Goal: Information Seeking & Learning: Learn about a topic

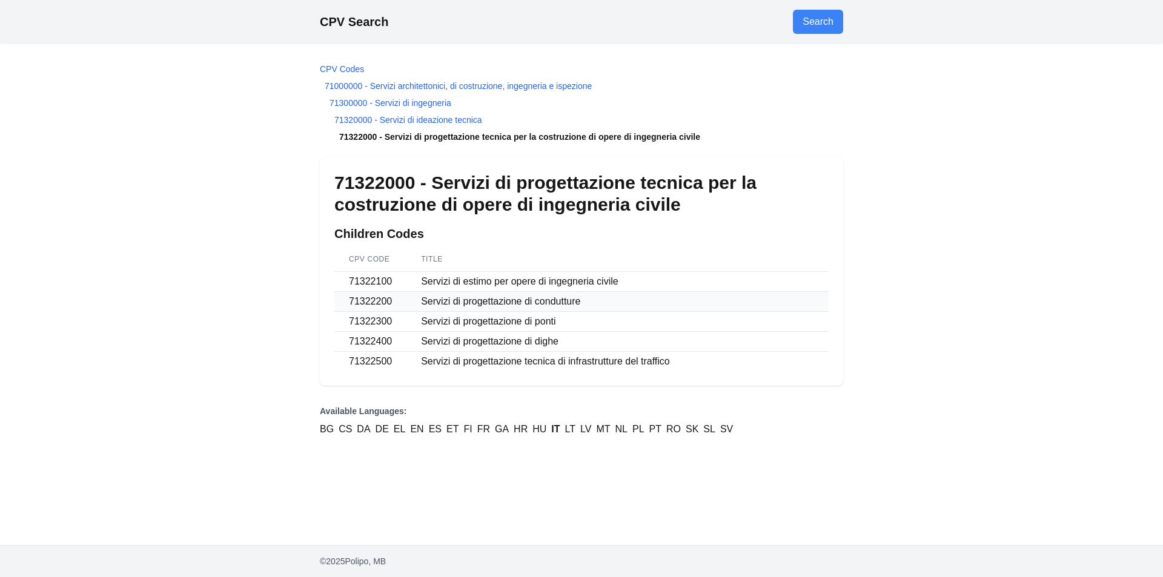
click at [457, 302] on td "Servizi di progettazione di condutture" at bounding box center [618, 302] width 422 height 20
click at [408, 85] on link "71000000 - Servizi architettonici, di costruzione, ingegneria e ispezione" at bounding box center [458, 86] width 267 height 10
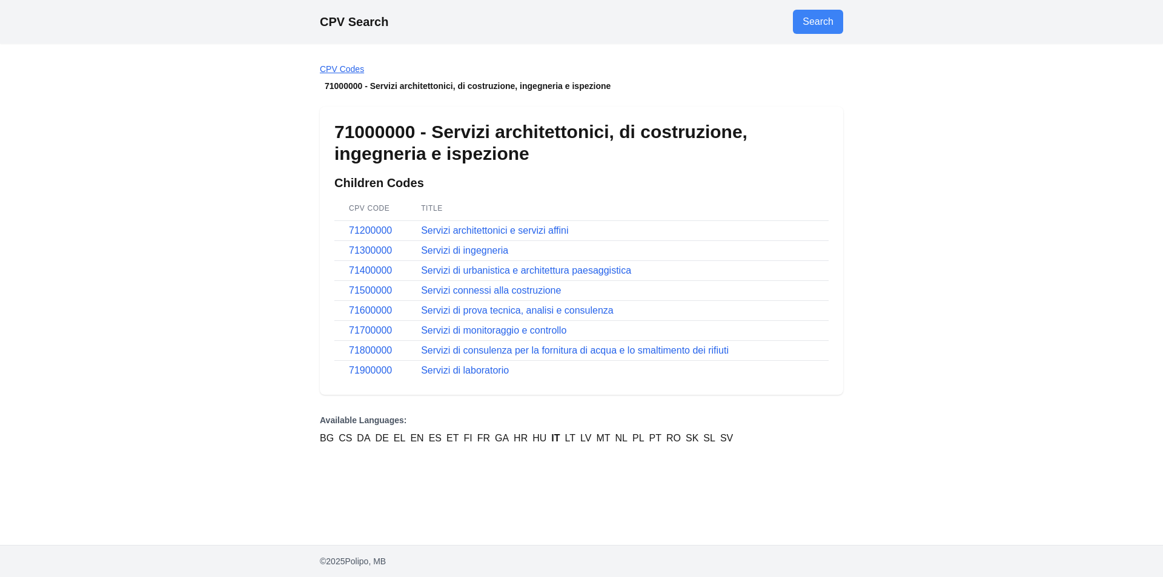
click at [360, 68] on link "CPV Codes" at bounding box center [342, 69] width 44 height 10
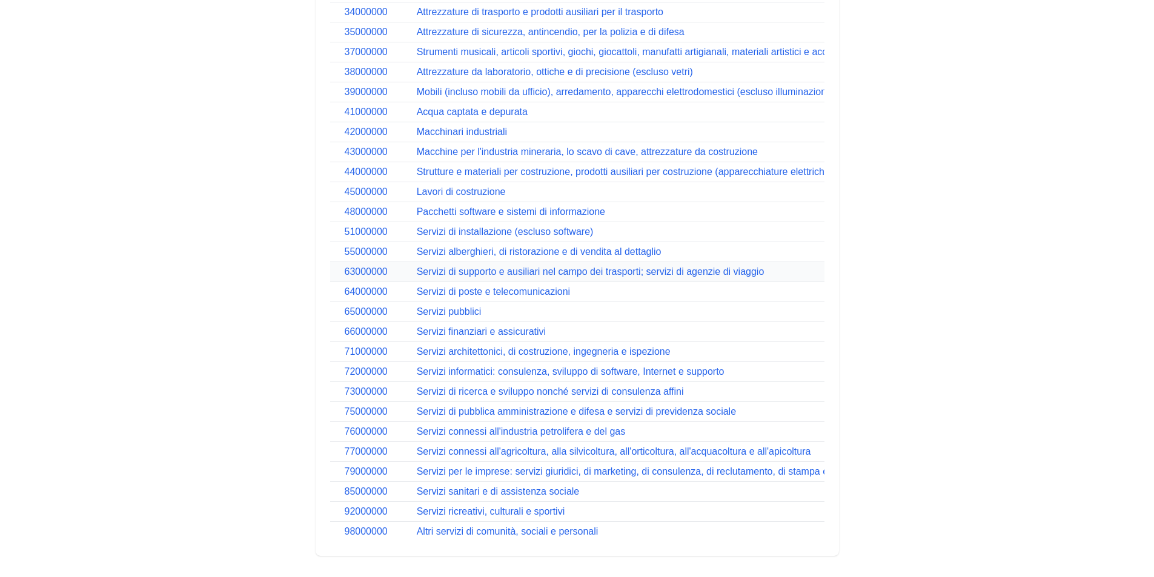
scroll to position [510, 0]
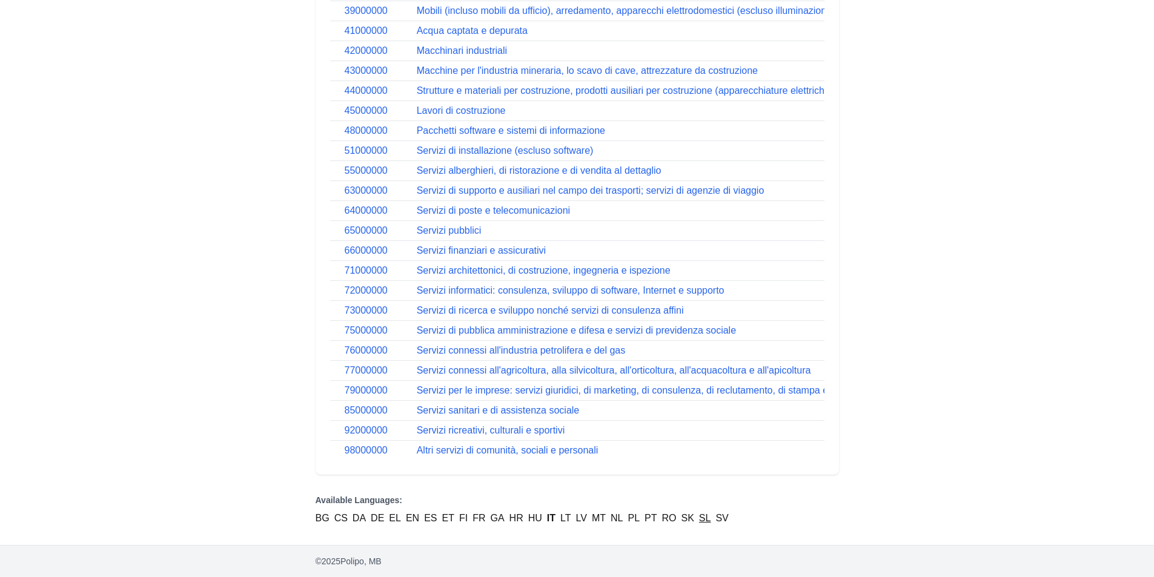
click at [703, 519] on link "SL" at bounding box center [705, 518] width 12 height 15
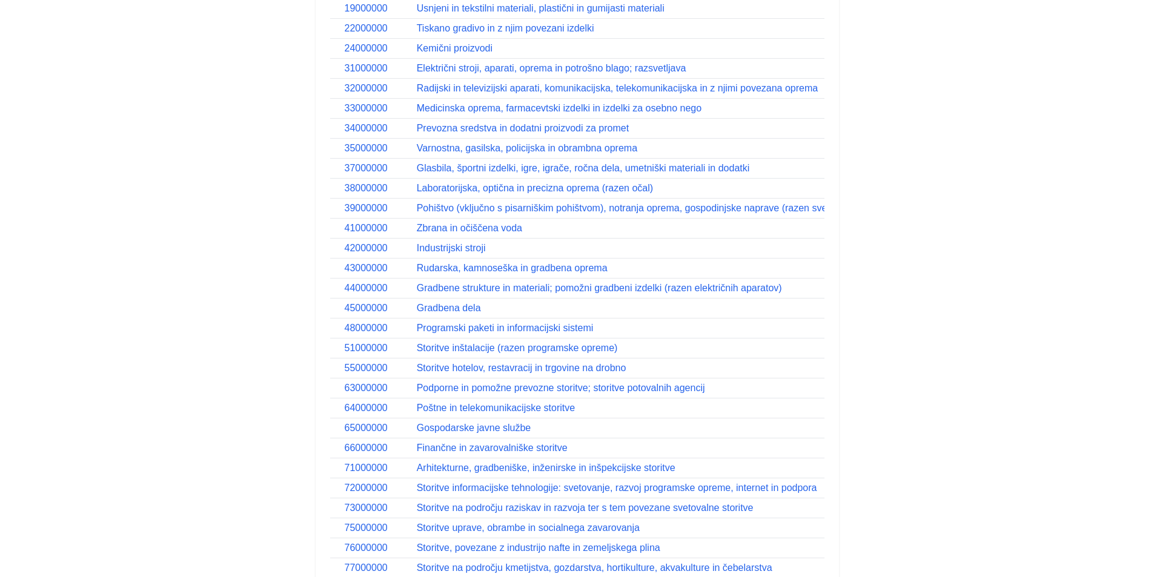
scroll to position [510, 0]
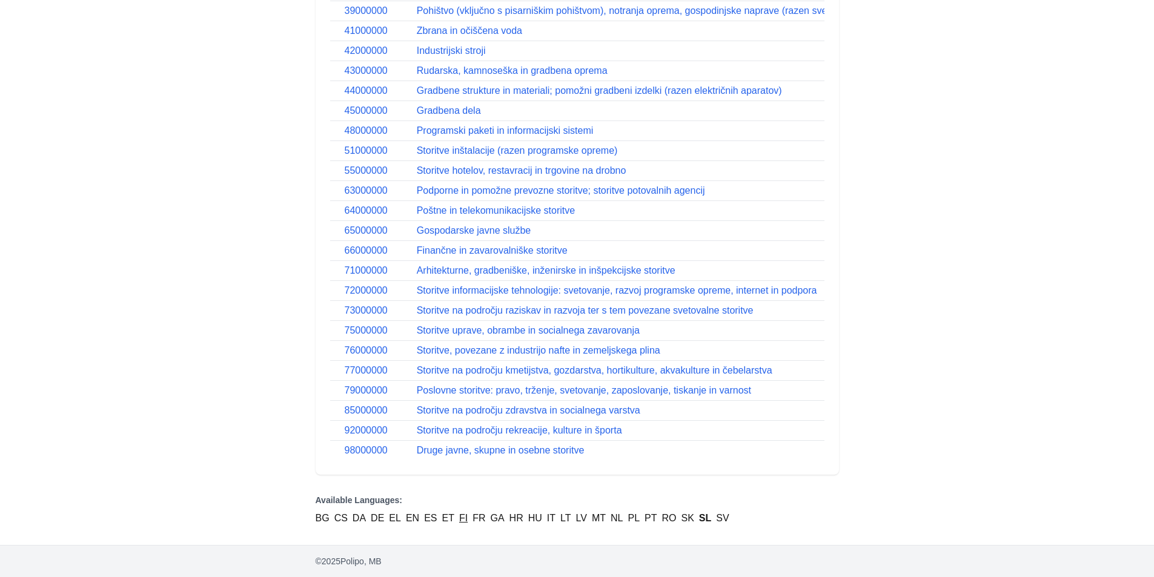
click at [466, 519] on link "FI" at bounding box center [463, 518] width 8 height 15
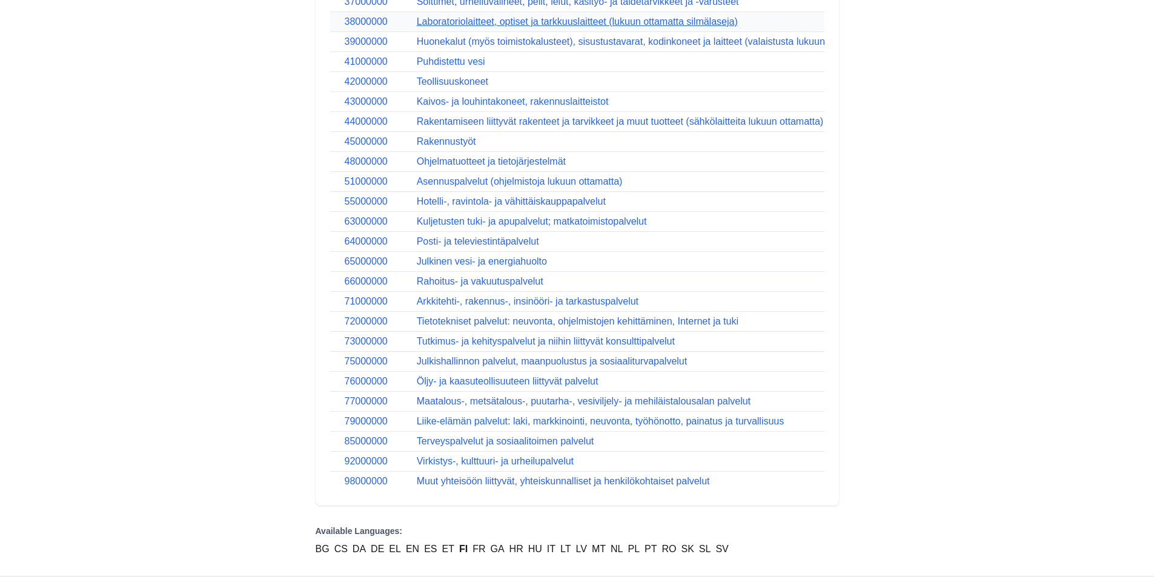
scroll to position [510, 0]
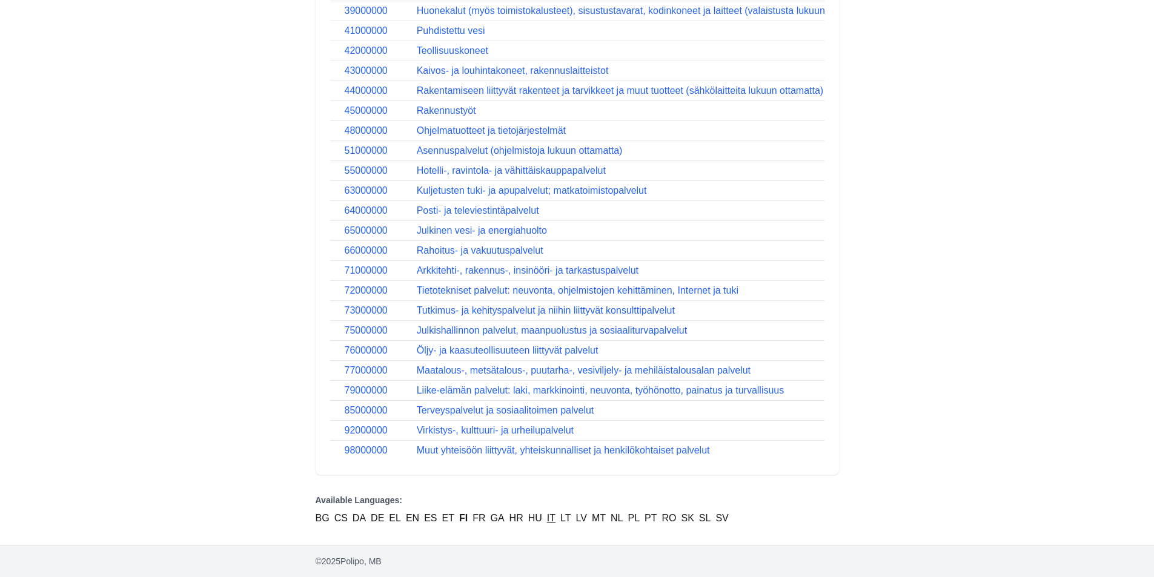
click at [549, 521] on link "IT" at bounding box center [551, 518] width 8 height 15
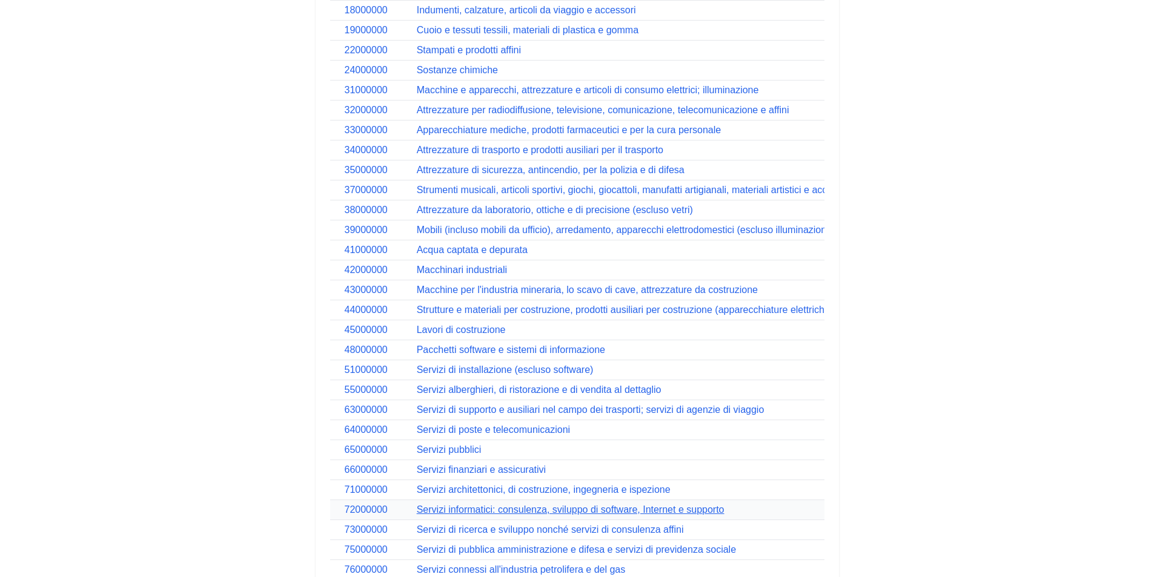
scroll to position [303, 0]
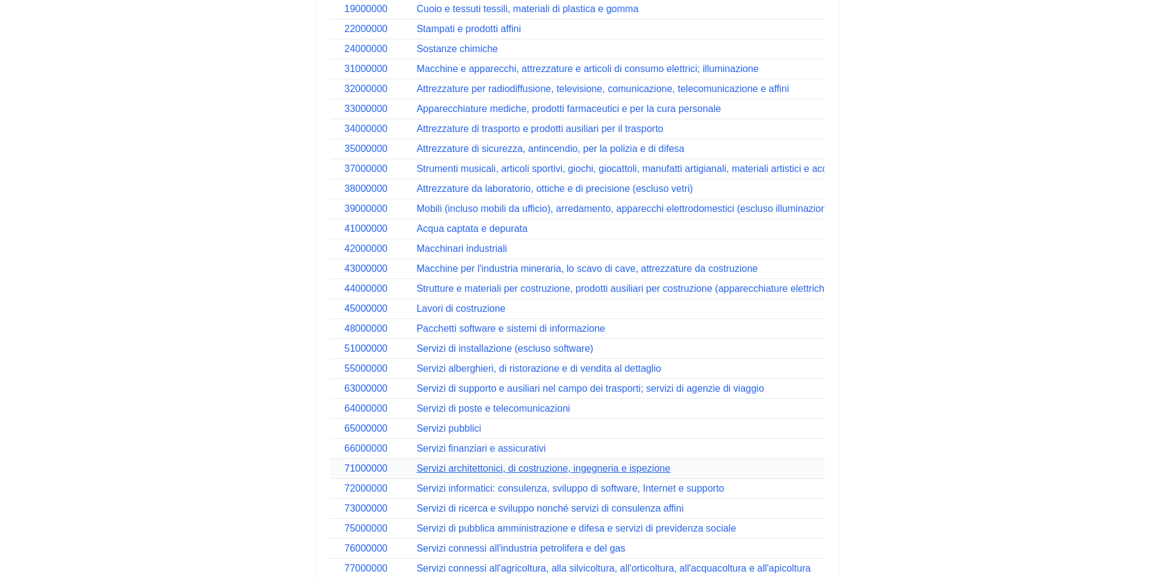
click at [548, 471] on link "Servizi architettonici, di costruzione, ingegneria e ispezione" at bounding box center [544, 468] width 254 height 10
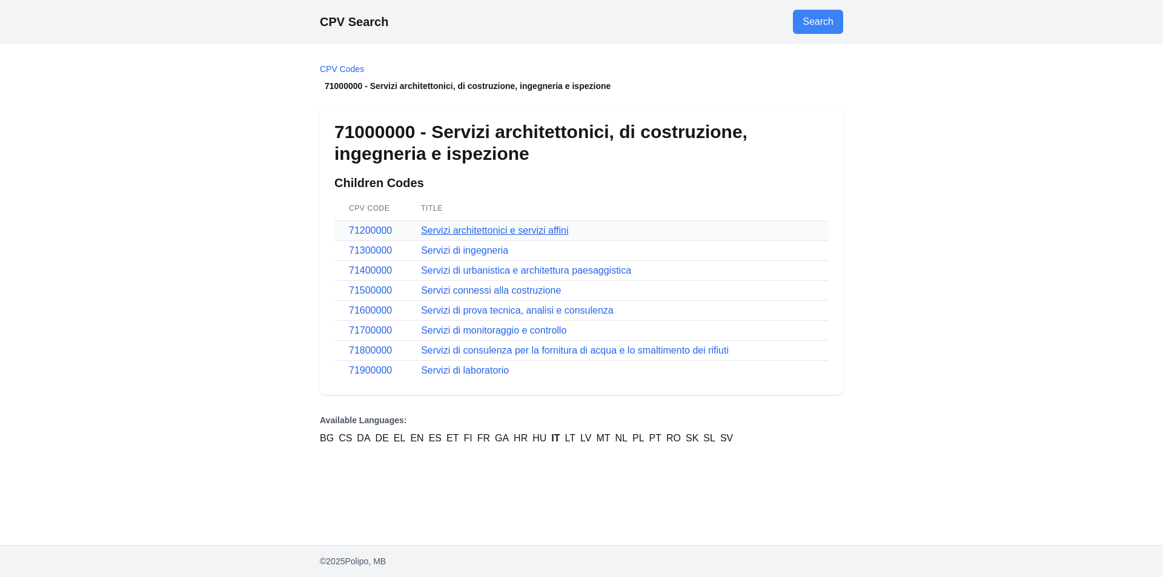
click at [488, 233] on link "Servizi architettonici e servizi affini" at bounding box center [494, 230] width 147 height 10
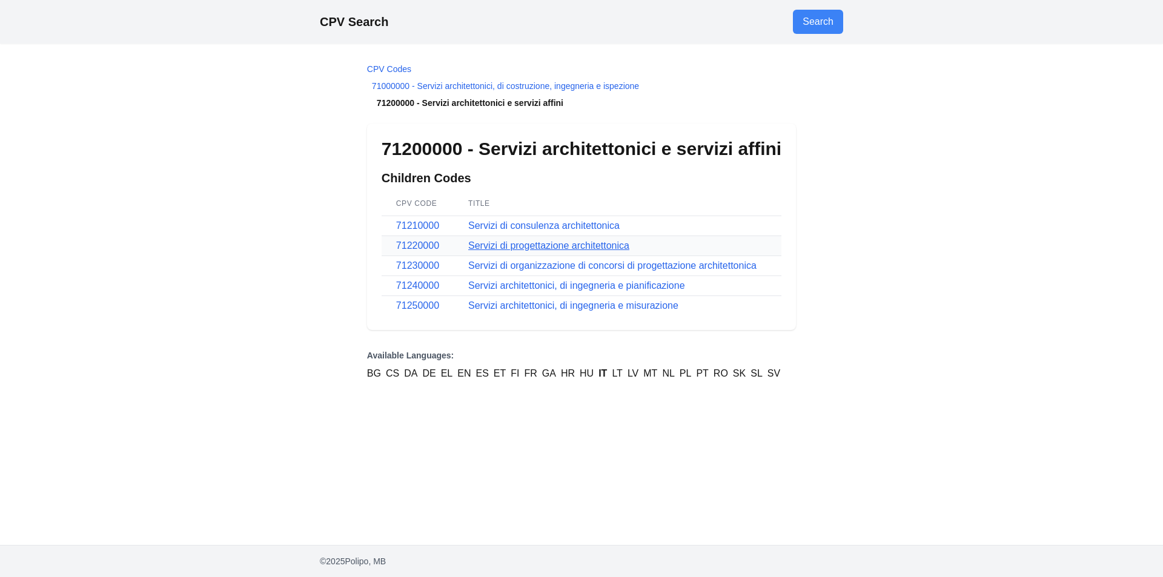
click at [574, 243] on link "Servizi di progettazione architettonica" at bounding box center [548, 246] width 161 height 10
click at [571, 288] on link "Servizi architettonici, di ingegneria e pianificazione" at bounding box center [576, 286] width 217 height 10
click at [515, 85] on link "71000000 - Servizi architettonici, di costruzione, ingegneria e ispezione" at bounding box center [505, 86] width 267 height 10
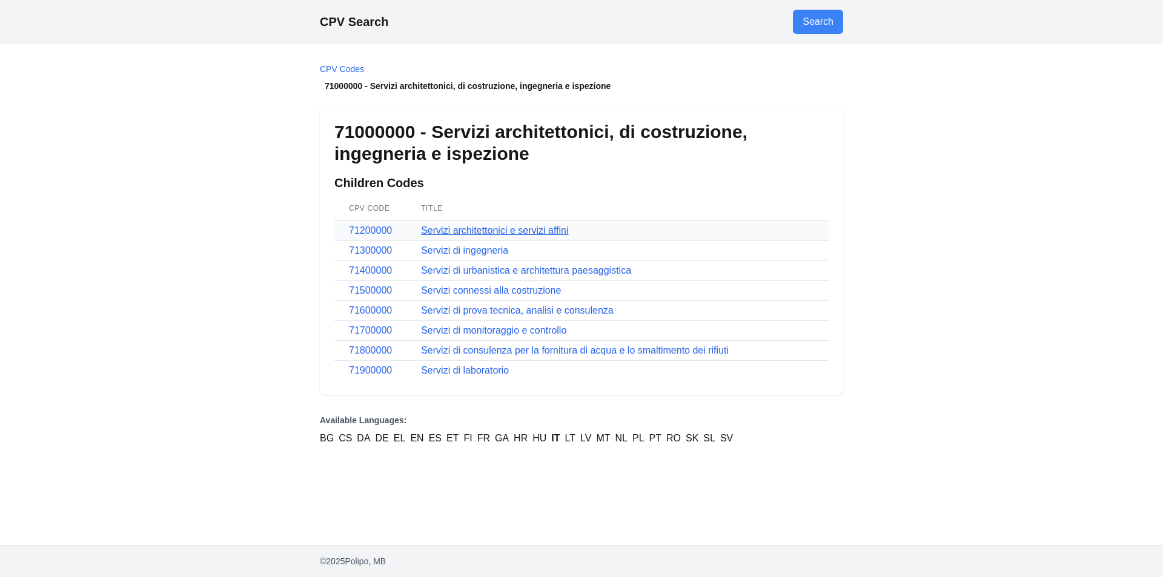
click at [467, 227] on link "Servizi architettonici e servizi affini" at bounding box center [494, 230] width 147 height 10
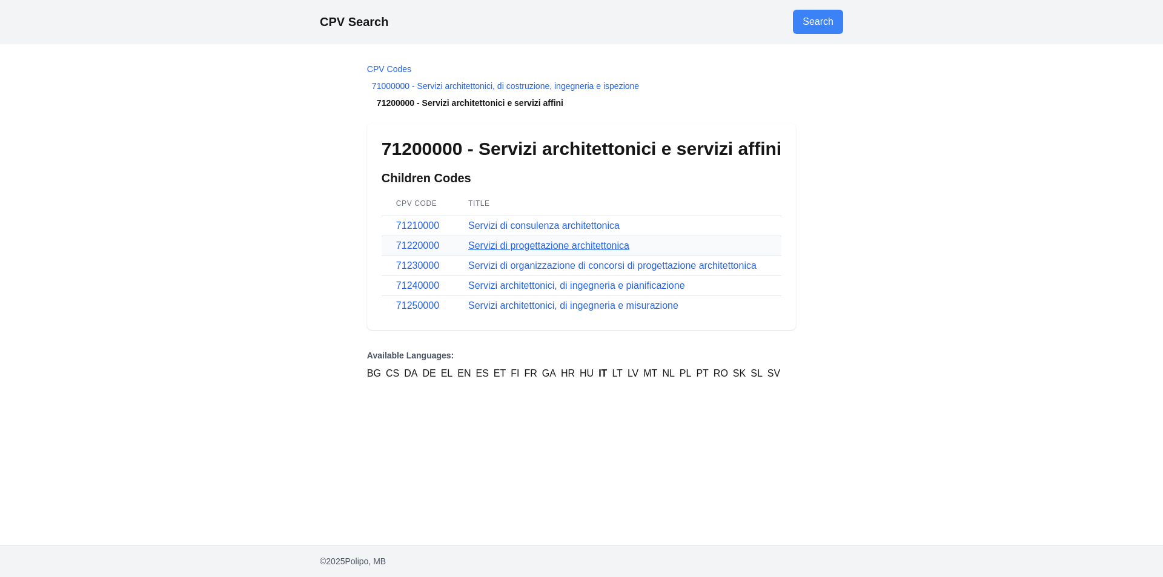
click at [598, 247] on link "Servizi di progettazione architettonica" at bounding box center [548, 246] width 161 height 10
click at [617, 264] on link "Servizi di organizzazione di concorsi di progettazione architettonica" at bounding box center [612, 266] width 288 height 10
click at [562, 308] on link "Servizi architettonici, di ingegneria e misurazione" at bounding box center [573, 305] width 210 height 10
click at [388, 27] on link "CPV Search" at bounding box center [354, 21] width 68 height 13
select select "**"
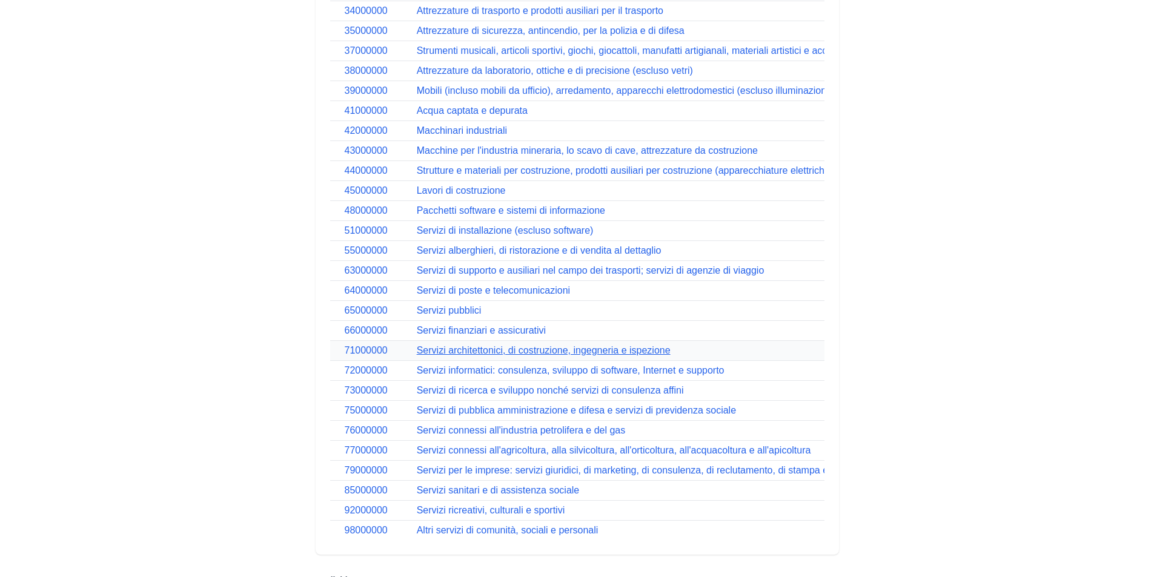
scroll to position [424, 0]
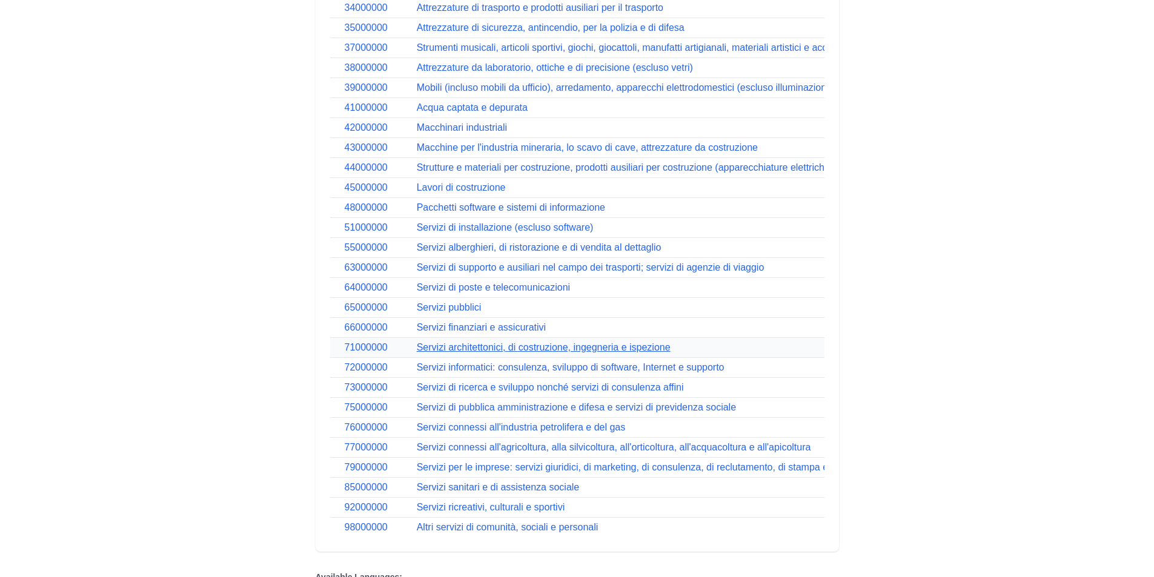
click at [530, 349] on link "Servizi architettonici, di costruzione, ingegneria e ispezione" at bounding box center [544, 347] width 254 height 10
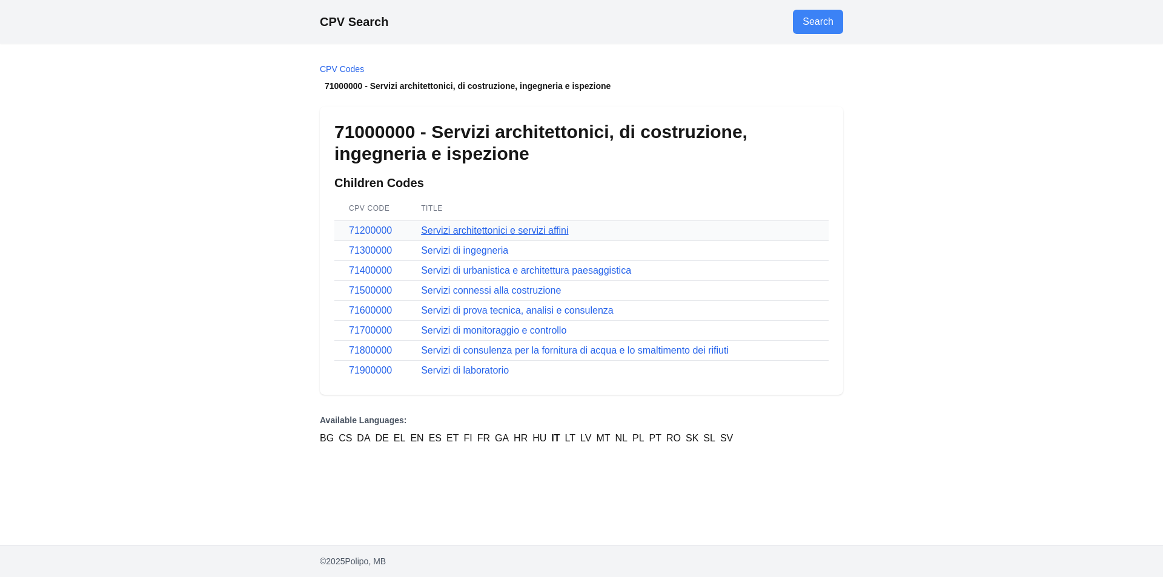
click at [500, 228] on link "Servizi architettonici e servizi affini" at bounding box center [494, 230] width 147 height 10
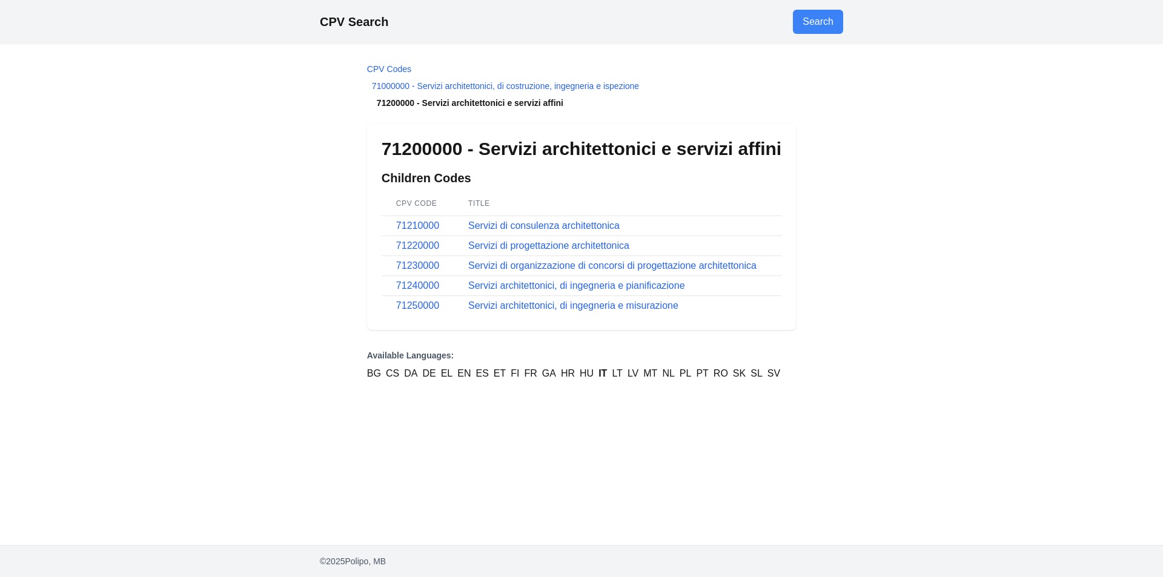
click at [500, 228] on link "Servizi di consulenza architettonica" at bounding box center [543, 226] width 151 height 10
click at [505, 243] on link "Servizi di progettazione architettonica" at bounding box center [548, 246] width 161 height 10
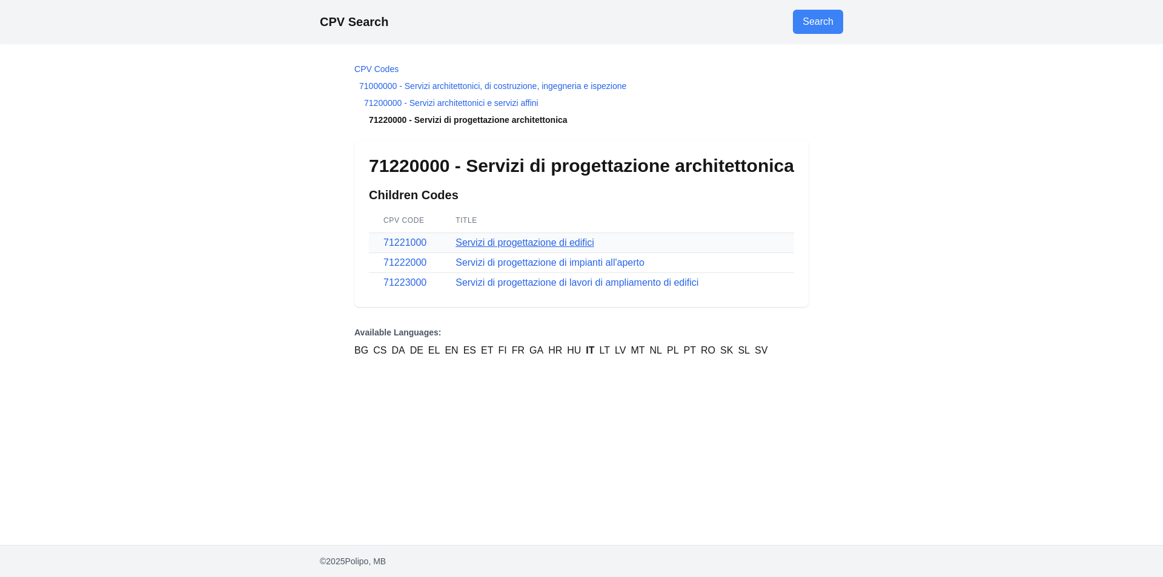
click at [519, 244] on link "Servizi di progettazione di edifici" at bounding box center [525, 242] width 139 height 10
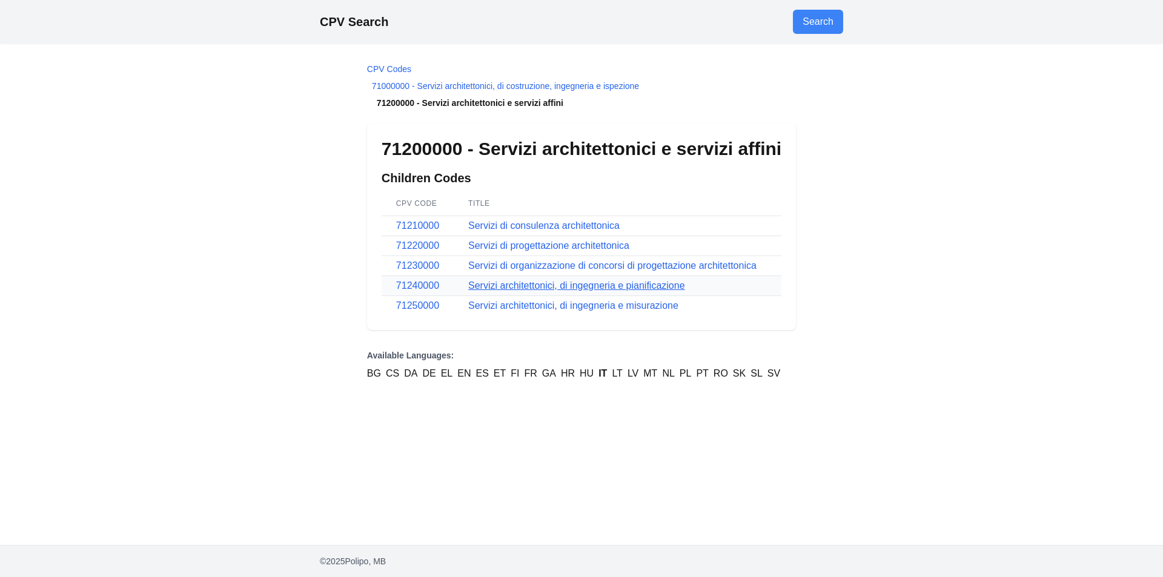
click at [537, 288] on link "Servizi architettonici, di ingegneria e pianificazione" at bounding box center [576, 286] width 217 height 10
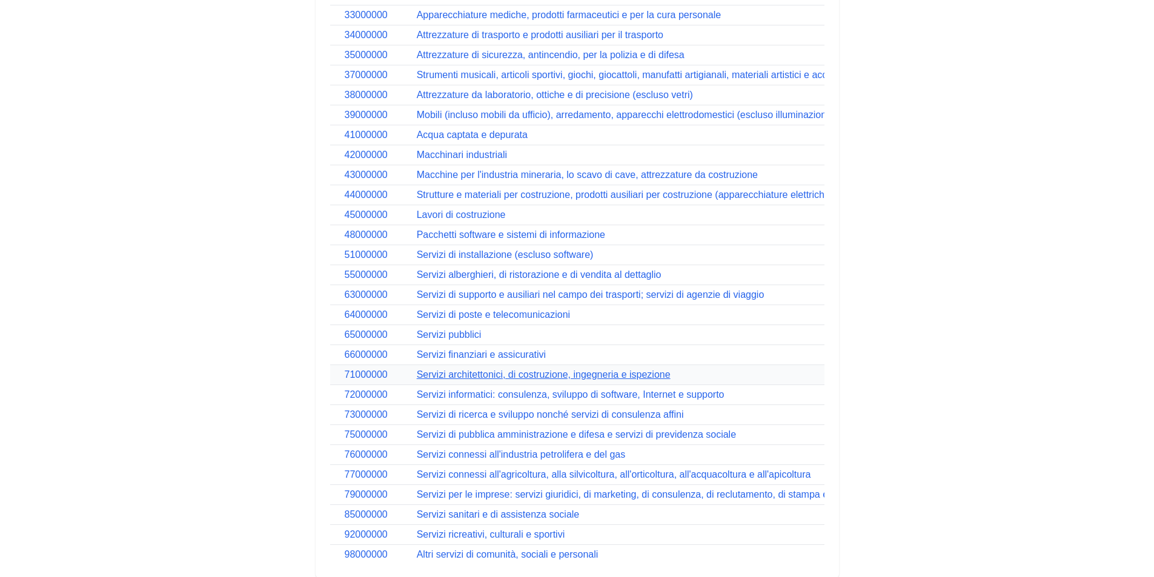
scroll to position [424, 0]
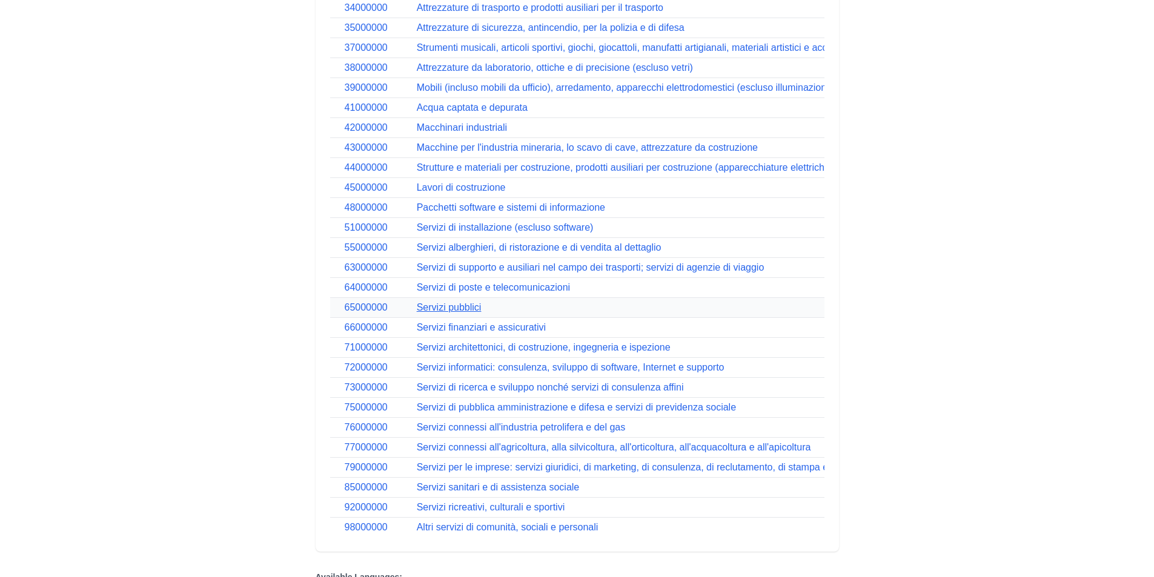
click at [463, 311] on link "Servizi pubblici" at bounding box center [449, 307] width 65 height 10
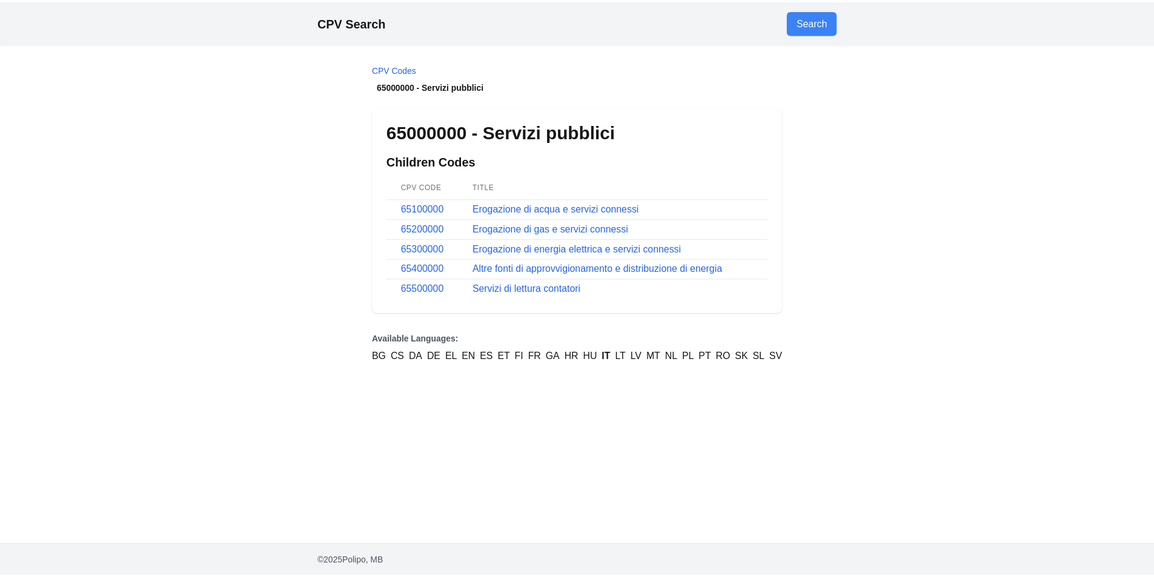
scroll to position [424, 0]
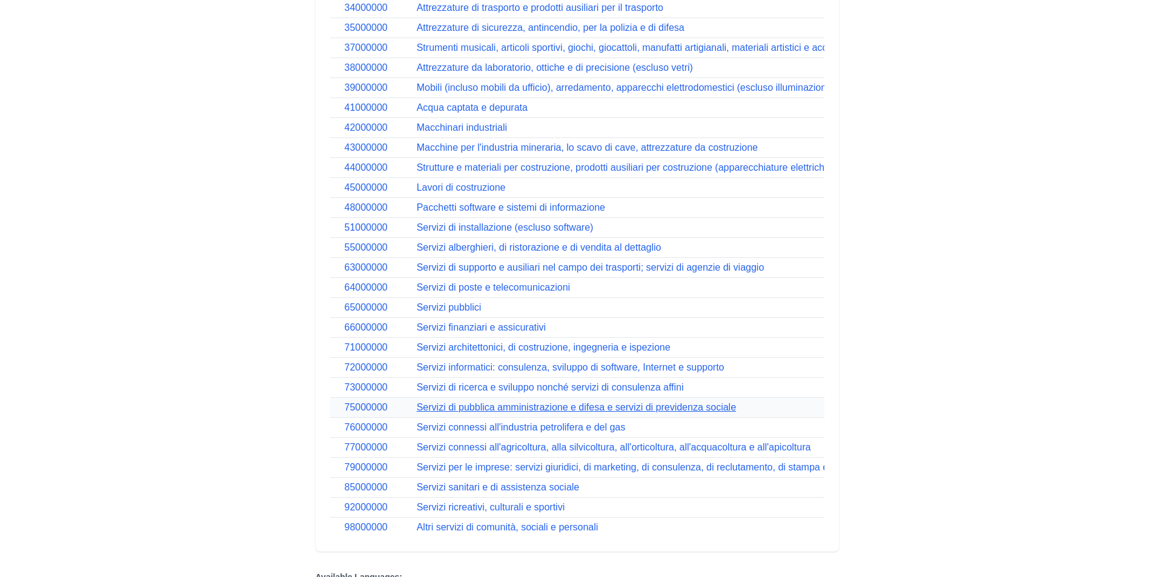
click at [545, 409] on link "Servizi di pubblica amministrazione e difesa e servizi di previdenza sociale" at bounding box center [576, 407] width 319 height 10
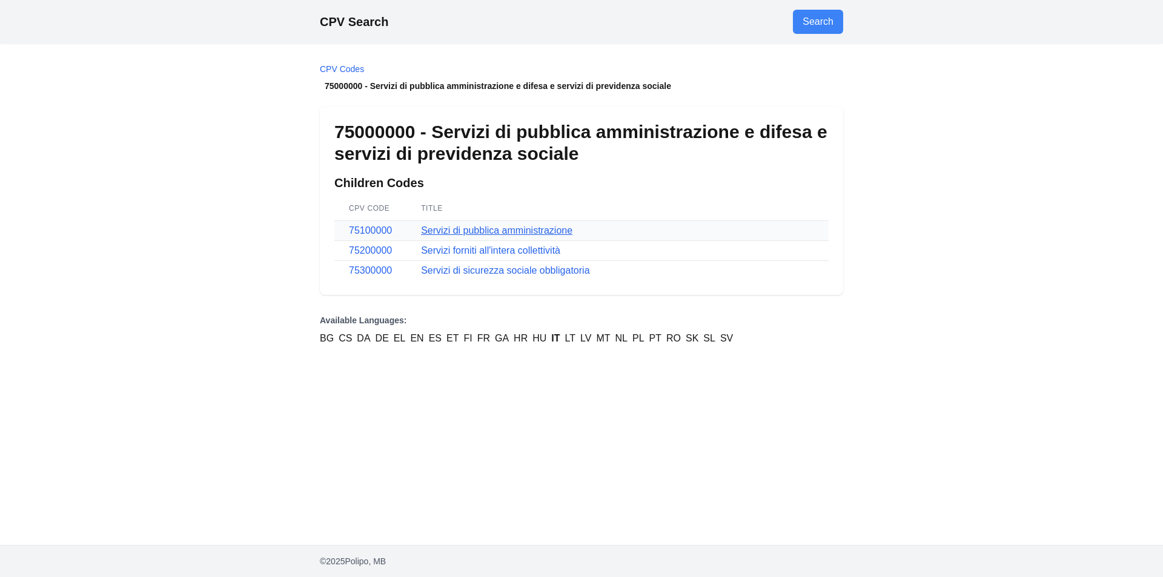
click at [436, 226] on link "Servizi di pubblica amministrazione" at bounding box center [496, 230] width 151 height 10
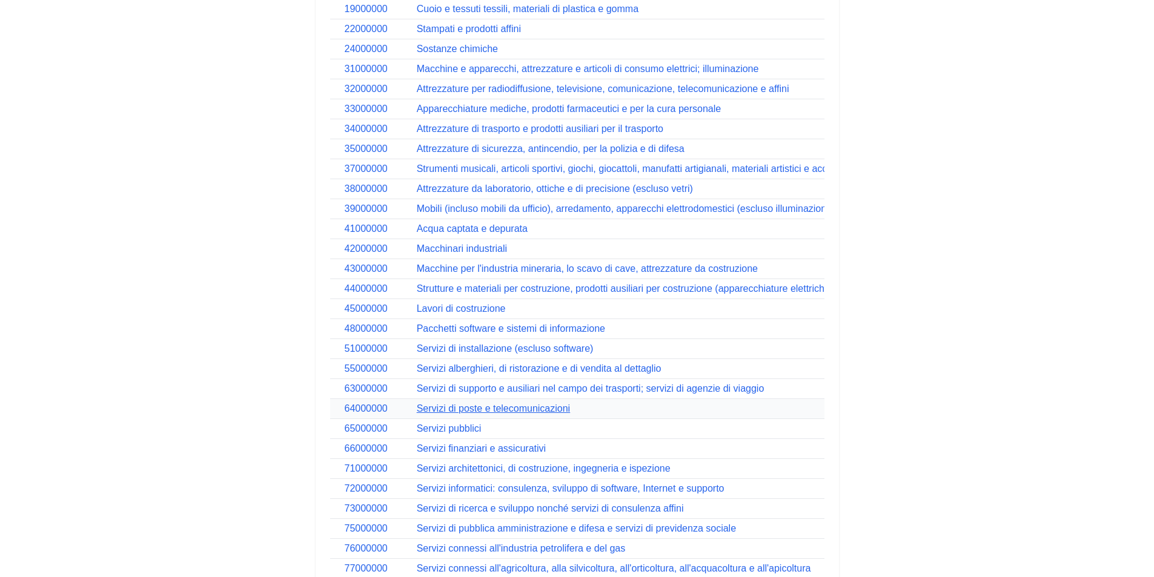
scroll to position [364, 0]
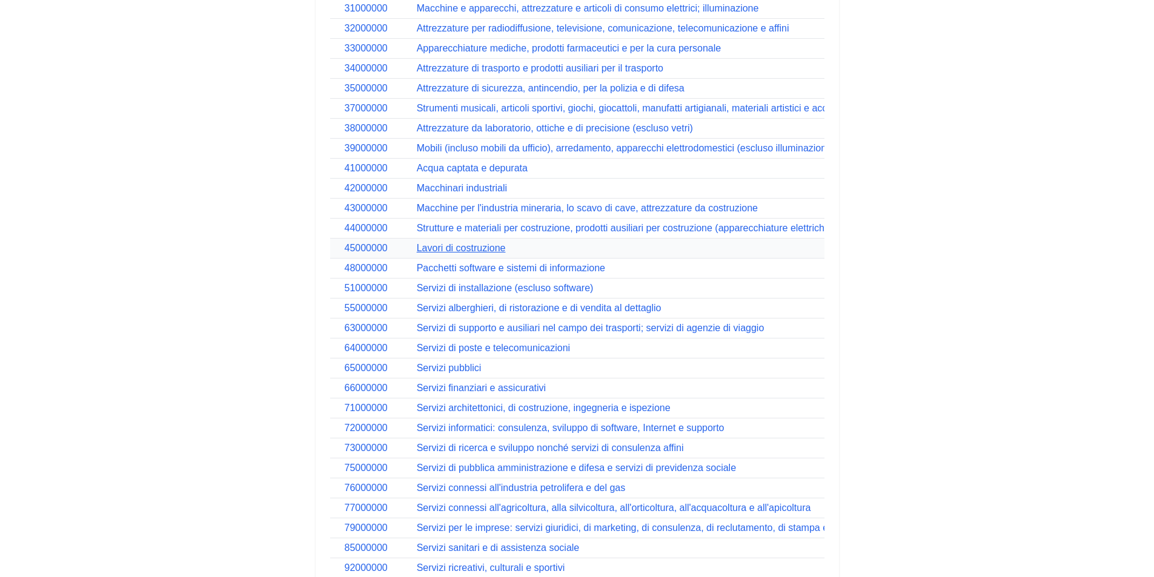
click at [469, 246] on link "Lavori di costruzione" at bounding box center [461, 248] width 89 height 10
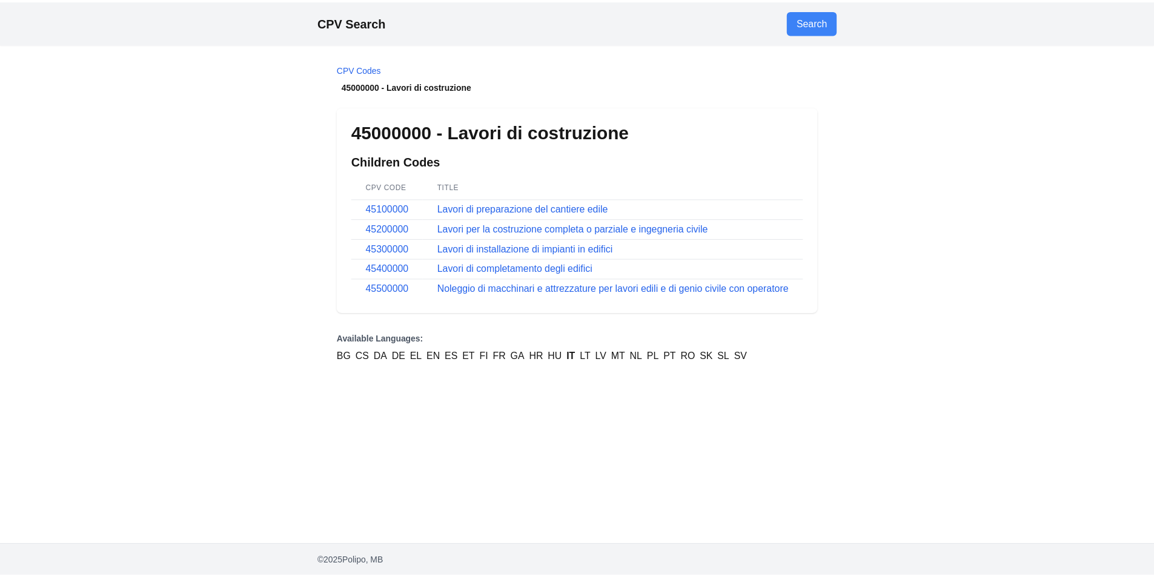
scroll to position [364, 0]
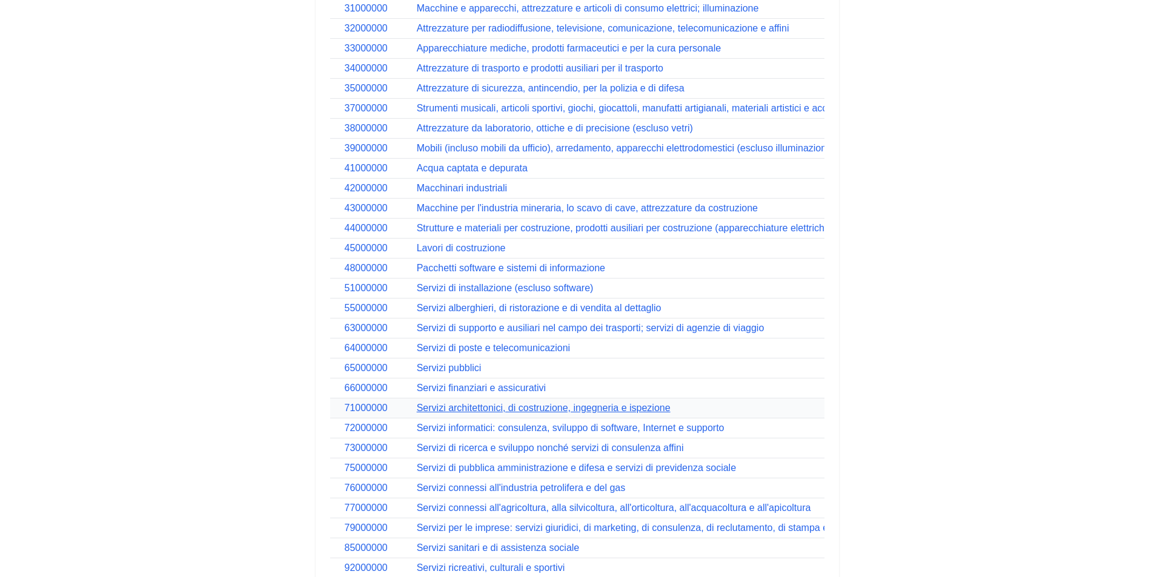
click at [507, 410] on link "Servizi architettonici, di costruzione, ingegneria e ispezione" at bounding box center [544, 408] width 254 height 10
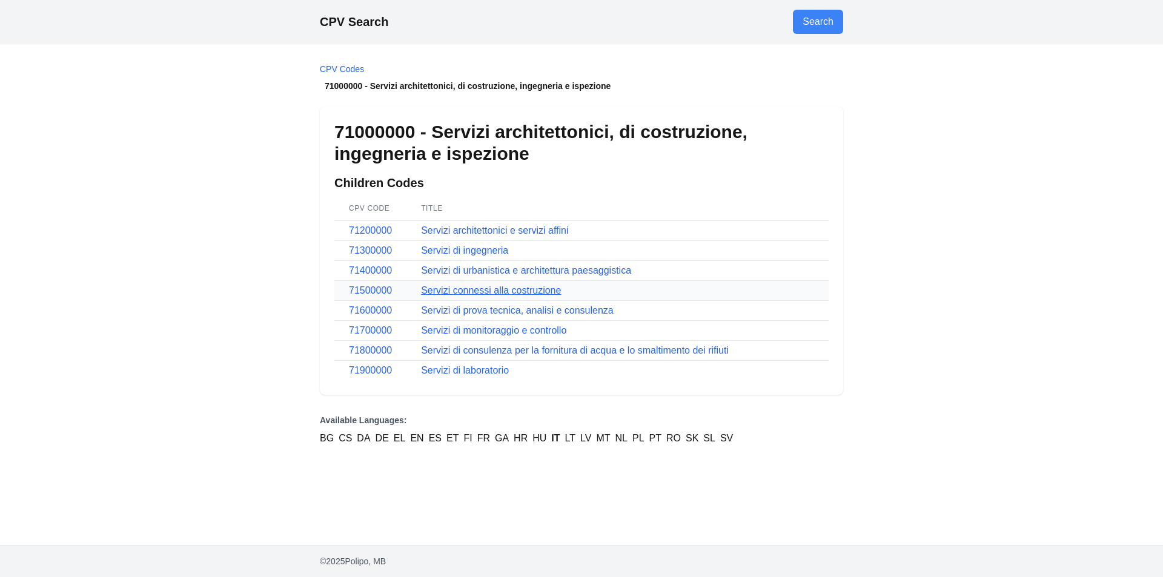
click at [500, 290] on link "Servizi connessi alla costruzione" at bounding box center [491, 290] width 140 height 10
click at [486, 250] on link "Servizi di ingegneria" at bounding box center [464, 250] width 87 height 10
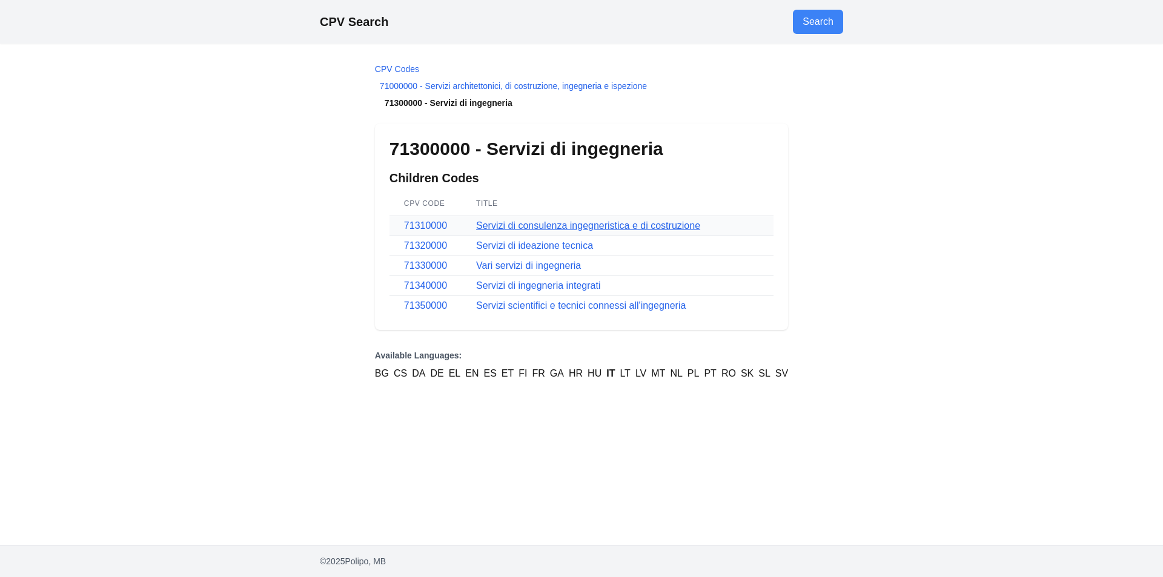
click at [599, 228] on link "Servizi di consulenza ingegneristica e di costruzione" at bounding box center [588, 226] width 224 height 10
click at [568, 291] on td "Servizi di ingegneria integrati" at bounding box center [618, 286] width 312 height 20
click at [566, 287] on link "Servizi di ingegneria integrati" at bounding box center [538, 286] width 124 height 10
click at [533, 265] on link "Vari servizi di ingegneria" at bounding box center [528, 266] width 105 height 10
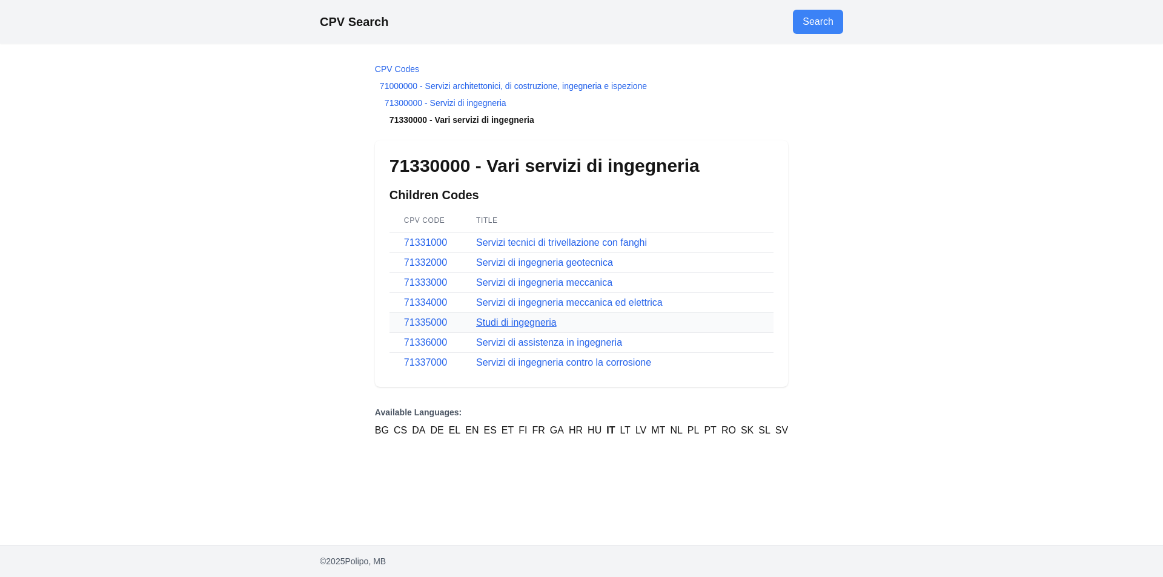
click at [540, 324] on link "Studi di ingegneria" at bounding box center [516, 322] width 81 height 10
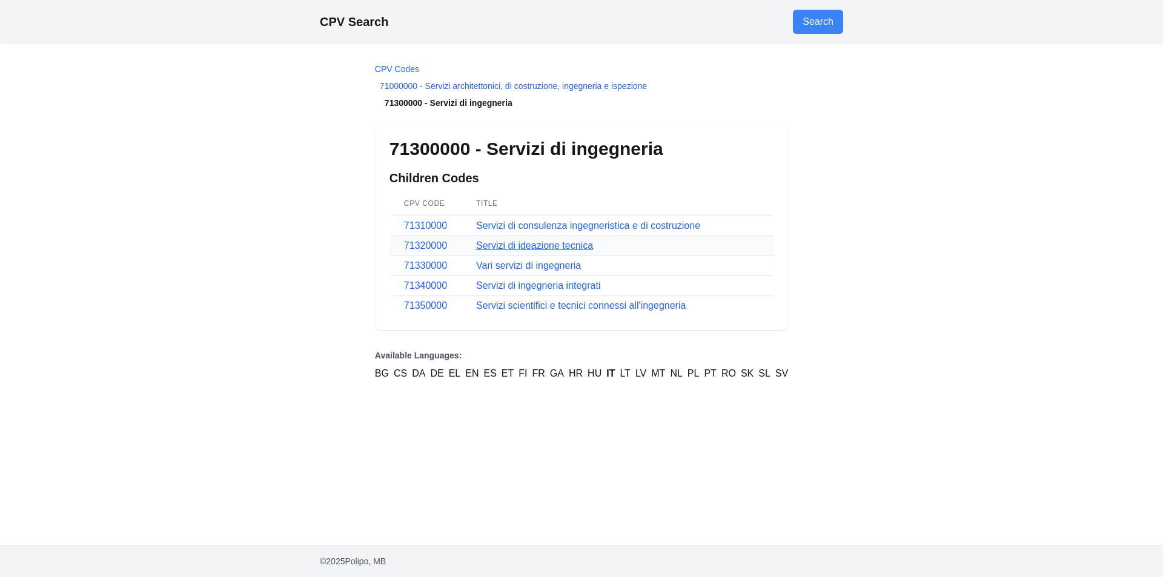
click at [526, 245] on link "Servizi di ideazione tecnica" at bounding box center [534, 246] width 117 height 10
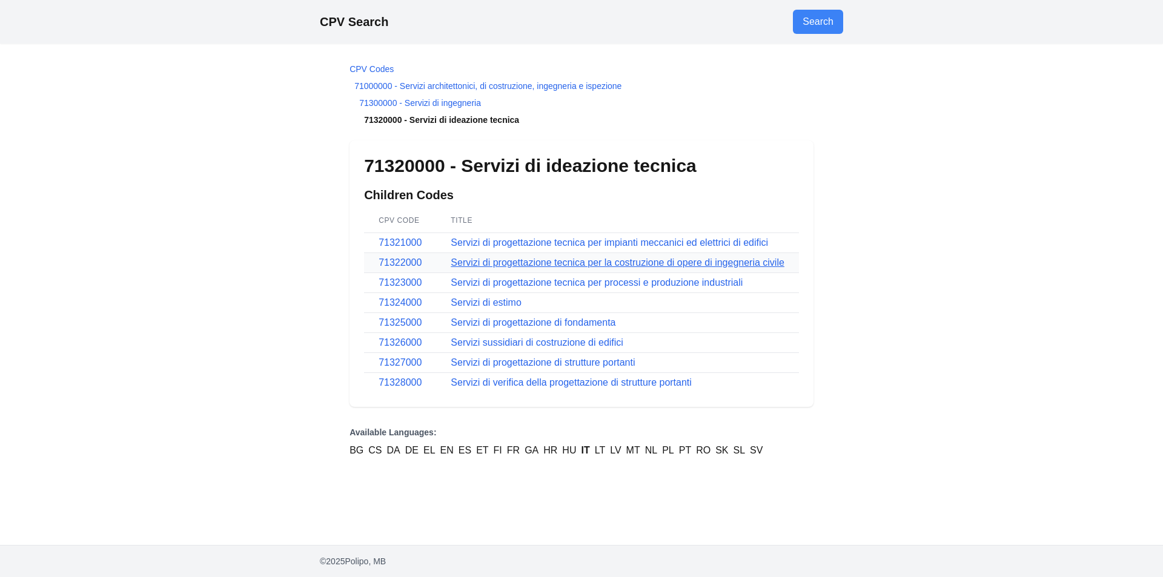
click at [619, 263] on link "Servizi di progettazione tecnica per la costruzione di opere di ingegneria civi…" at bounding box center [618, 262] width 334 height 10
click at [640, 284] on link "Servizi di progettazione tecnica per processi e produzione industriali" at bounding box center [597, 282] width 292 height 10
click at [586, 385] on link "Servizi di verifica della progettazione di strutture portanti" at bounding box center [571, 382] width 241 height 10
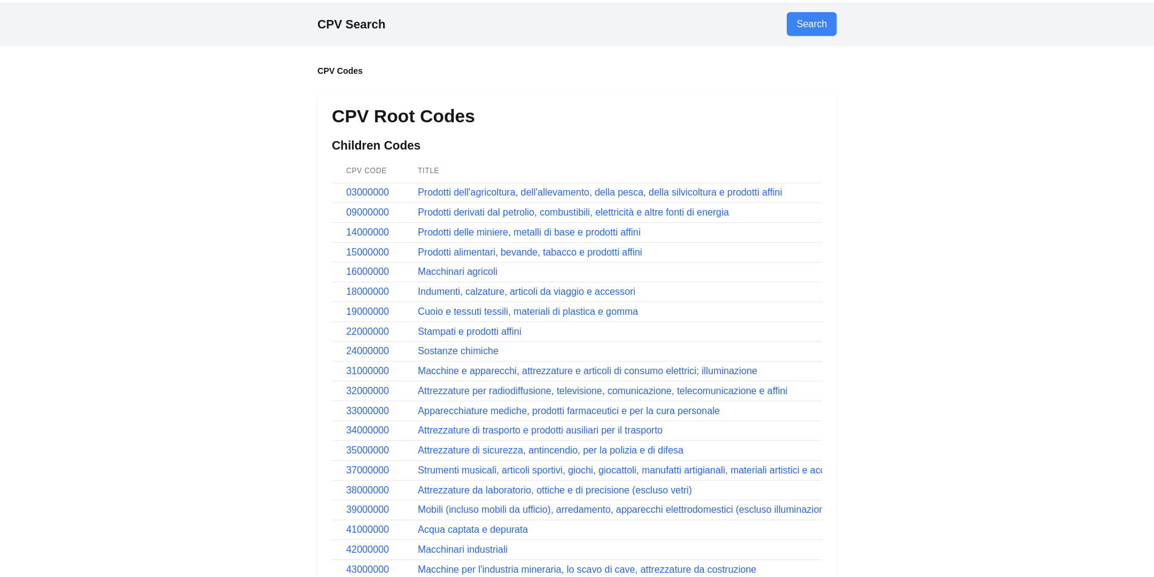
scroll to position [364, 0]
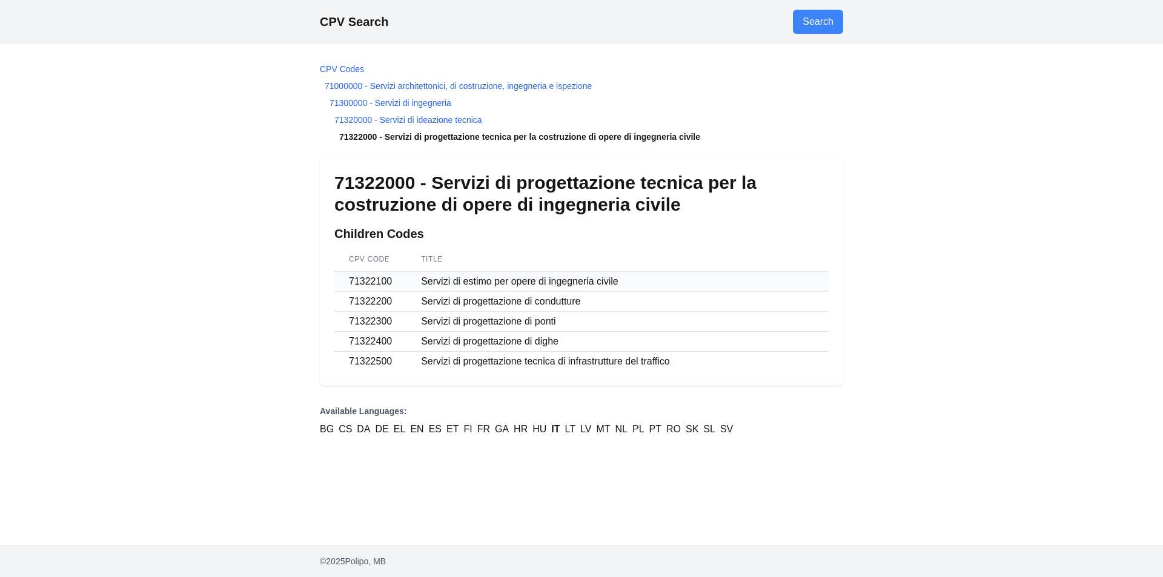
click at [540, 285] on td "Servizi di estimo per opere di ingegneria civile" at bounding box center [618, 282] width 422 height 20
click at [545, 360] on td "Servizi di progettazione tecnica di infrastrutture del traffico" at bounding box center [618, 362] width 422 height 20
click at [795, 175] on h1 "71322000 - Servizi di progettazione tecnica per la costruzione di opere di inge…" at bounding box center [581, 194] width 494 height 44
click at [644, 66] on li "CPV Codes" at bounding box center [581, 69] width 523 height 12
click at [398, 119] on link "71320000 - Servizi di ideazione tecnica" at bounding box center [408, 120] width 148 height 10
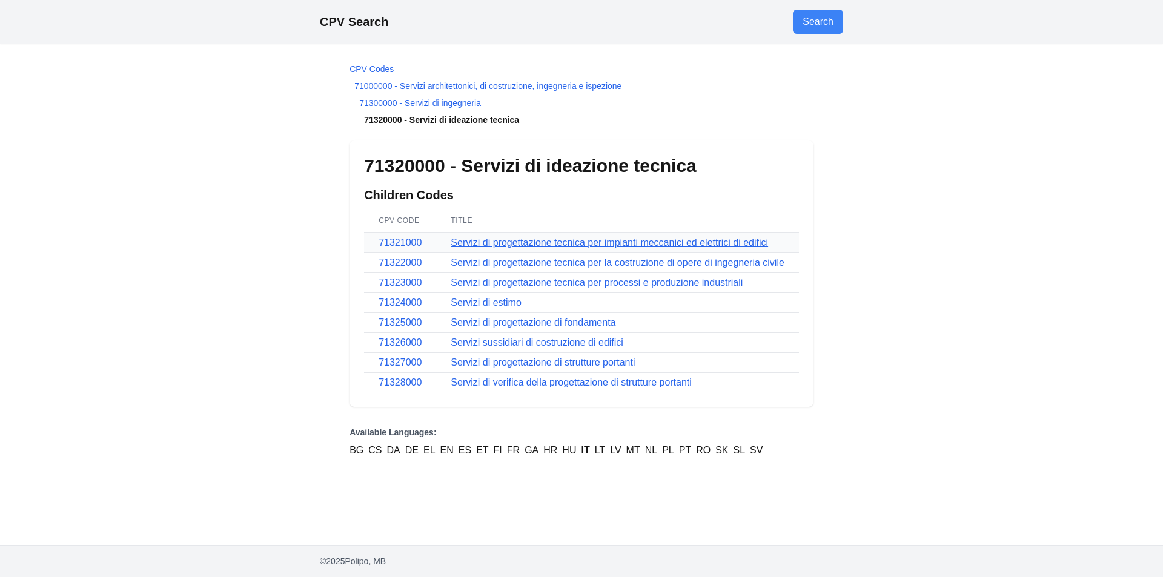
click at [590, 244] on link "Servizi di progettazione tecnica per impianti meccanici ed elettrici di edifici" at bounding box center [609, 242] width 317 height 10
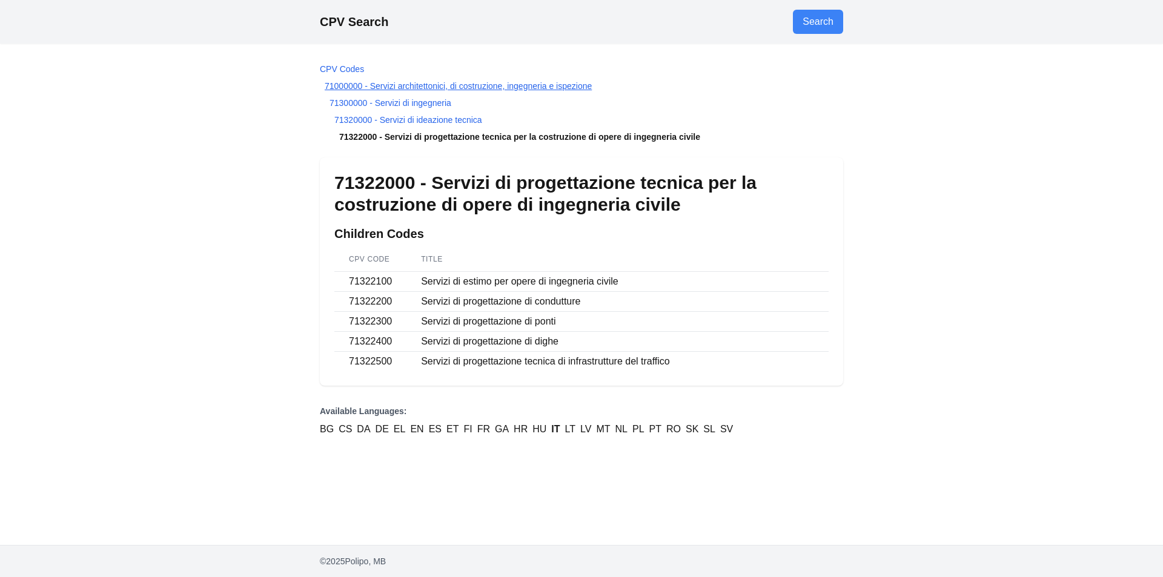
click at [484, 82] on link "71000000 - Servizi architettonici, di costruzione, ingegneria e ispezione" at bounding box center [458, 86] width 267 height 10
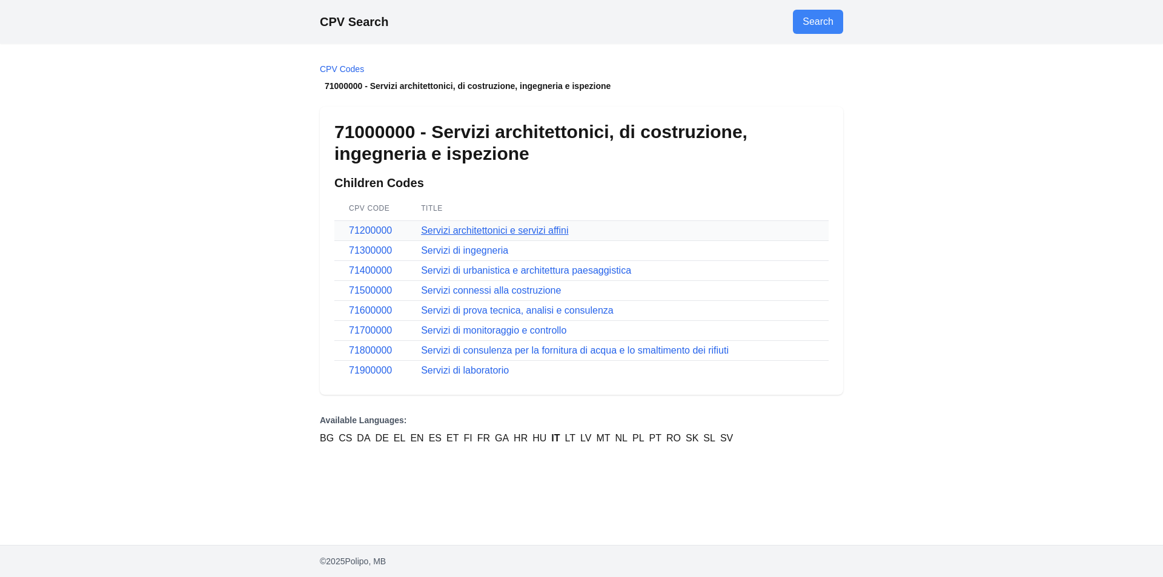
click at [491, 231] on link "Servizi architettonici e servizi affini" at bounding box center [494, 230] width 147 height 10
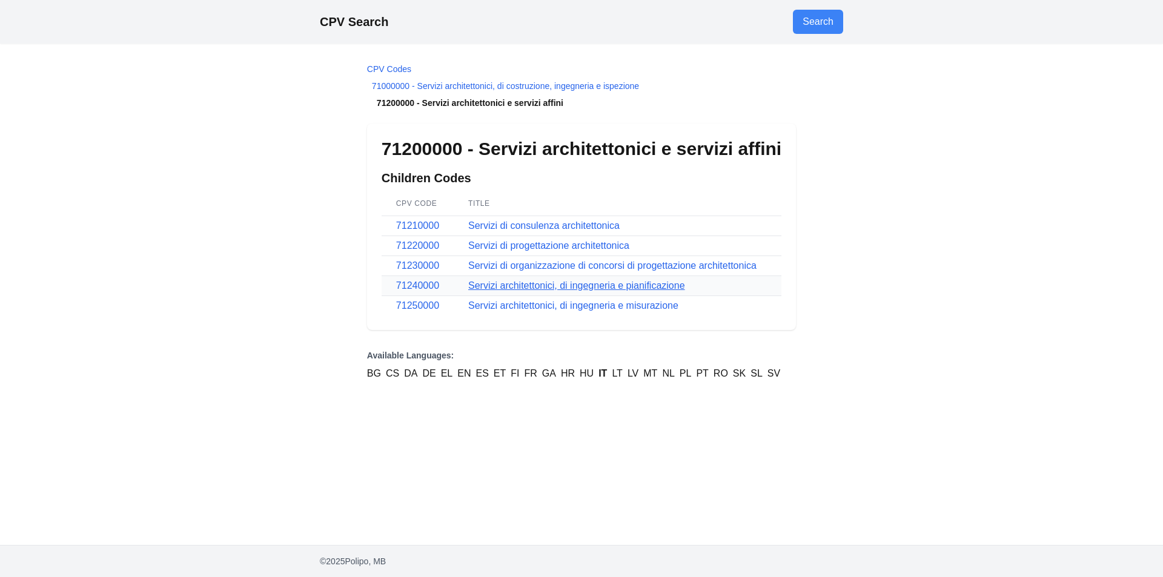
click at [577, 287] on link "Servizi architettonici, di ingegneria e pianificazione" at bounding box center [576, 286] width 217 height 10
click at [561, 307] on link "Servizi architettonici, di ingegneria e misurazione" at bounding box center [573, 305] width 210 height 10
click at [561, 245] on link "Servizi di progettazione architettonica" at bounding box center [548, 246] width 161 height 10
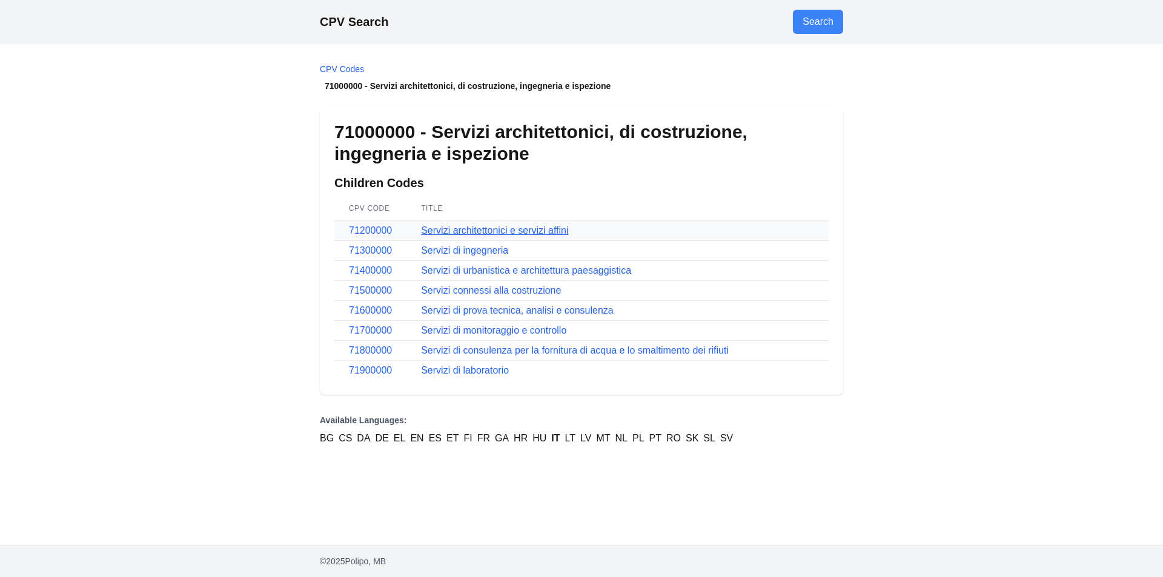
click at [465, 228] on link "Servizi architettonici e servizi affini" at bounding box center [494, 230] width 147 height 10
